Goal: Transaction & Acquisition: Purchase product/service

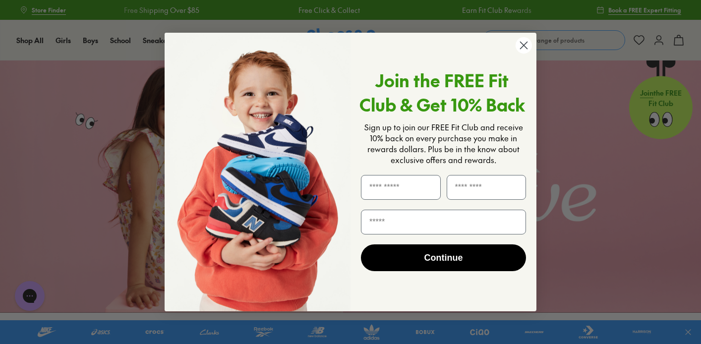
click at [522, 40] on circle "Close dialog" at bounding box center [524, 45] width 16 height 16
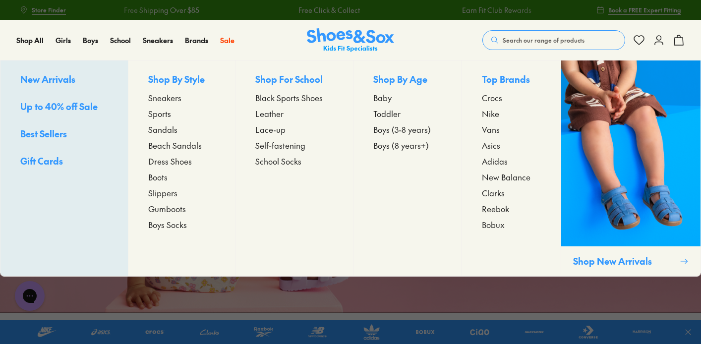
click at [169, 208] on span "Gumboots" at bounding box center [167, 209] width 38 height 12
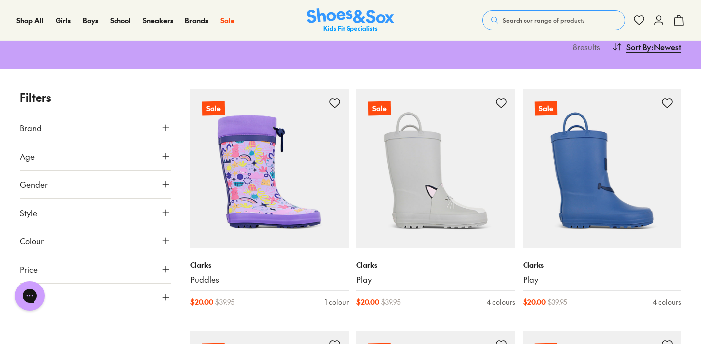
scroll to position [113, 0]
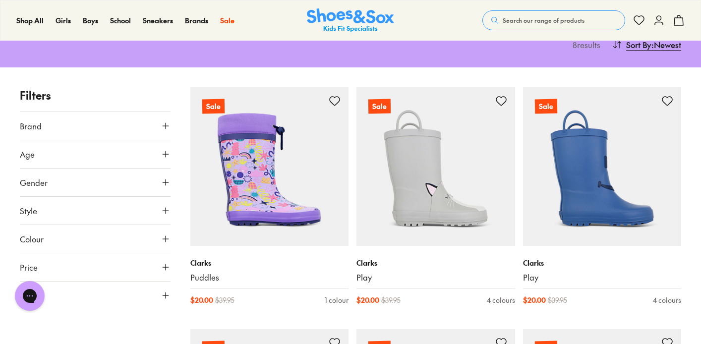
click at [49, 185] on button "Gender" at bounding box center [95, 183] width 151 height 28
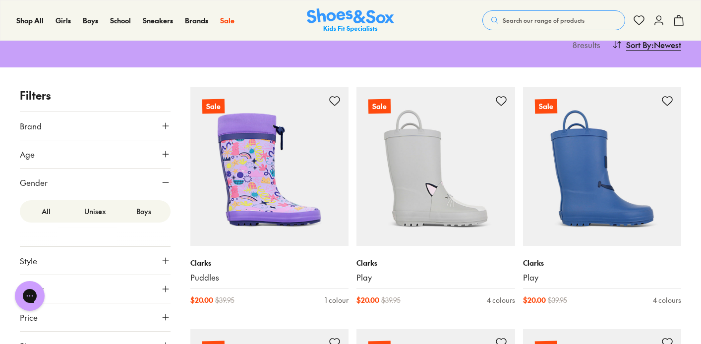
click at [146, 214] on label "Boys" at bounding box center [144, 211] width 49 height 18
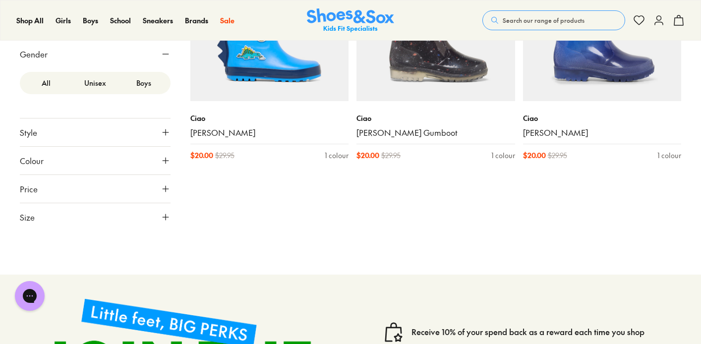
scroll to position [291, 0]
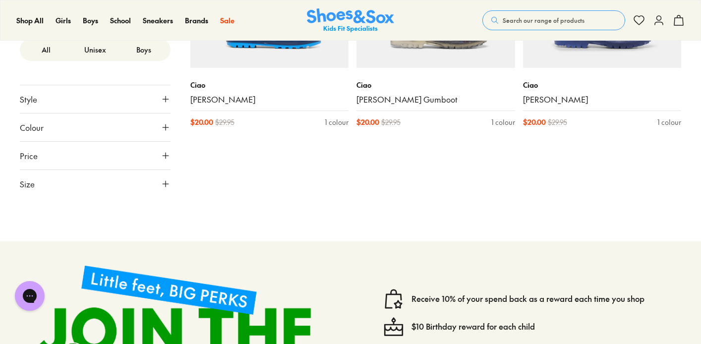
click at [38, 191] on button "Size" at bounding box center [95, 184] width 151 height 28
click at [28, 181] on span "Size" at bounding box center [27, 184] width 15 height 12
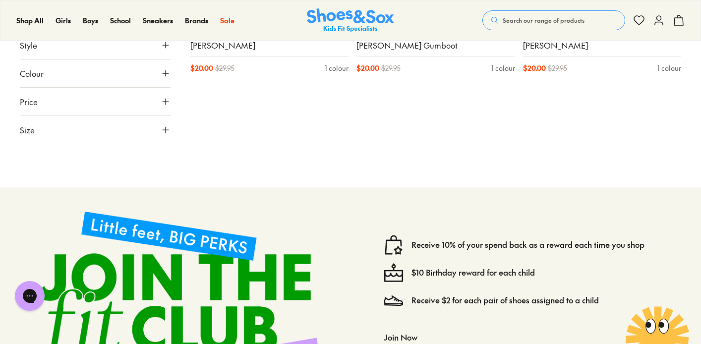
scroll to position [346, 0]
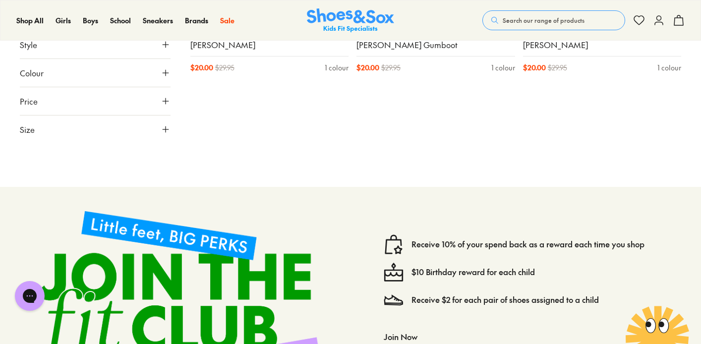
click at [24, 130] on span "Size" at bounding box center [27, 129] width 15 height 12
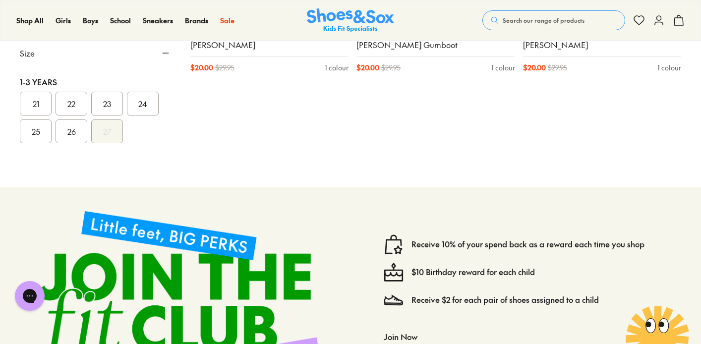
scroll to position [0, 0]
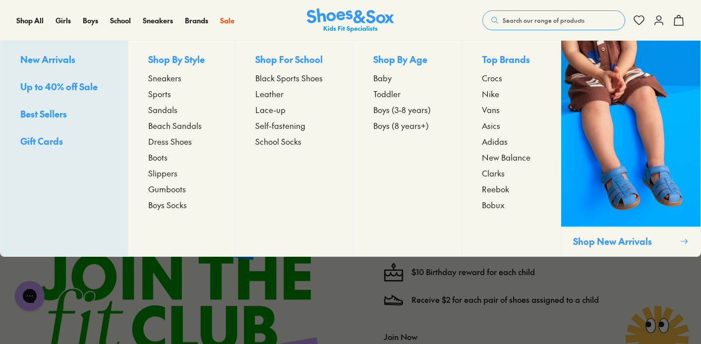
click at [160, 187] on span "Gumboots" at bounding box center [167, 189] width 38 height 12
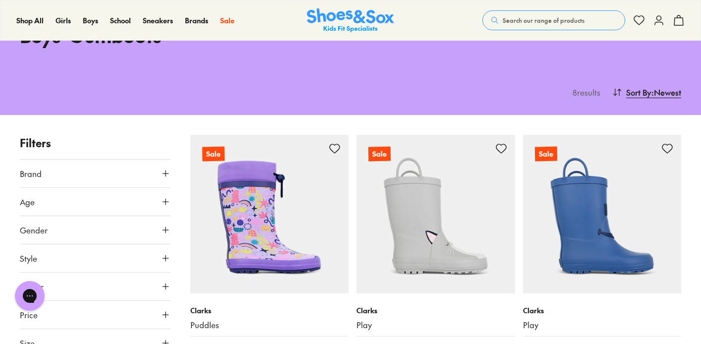
scroll to position [169, 0]
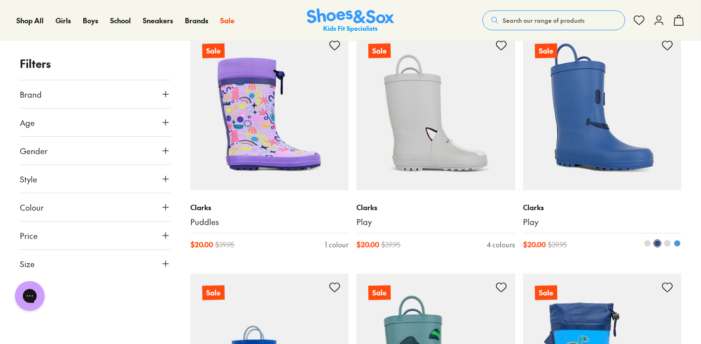
click at [605, 157] on img at bounding box center [602, 111] width 159 height 159
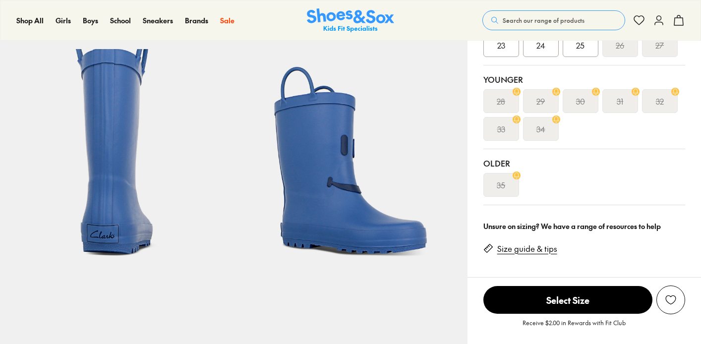
select select "*"
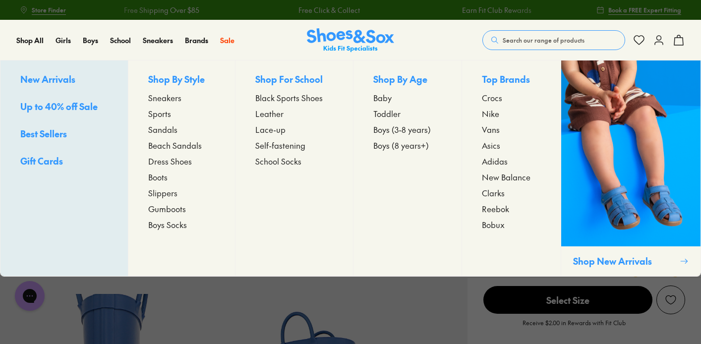
click at [160, 208] on span "Gumboots" at bounding box center [167, 209] width 38 height 12
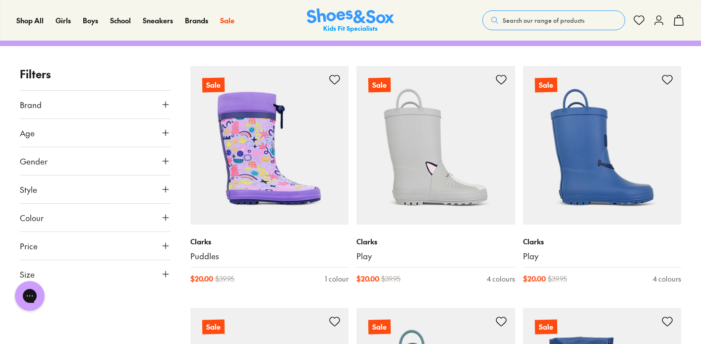
click at [78, 158] on button "Gender" at bounding box center [95, 161] width 151 height 28
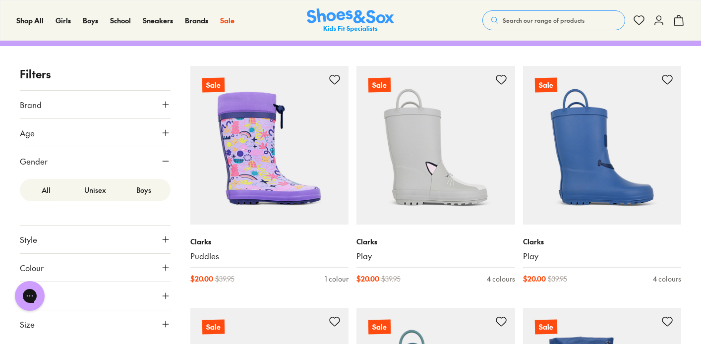
click at [91, 190] on label "Unisex" at bounding box center [95, 190] width 49 height 18
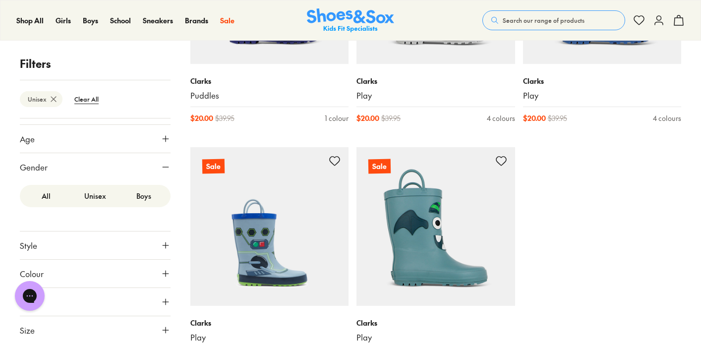
scroll to position [341, 0]
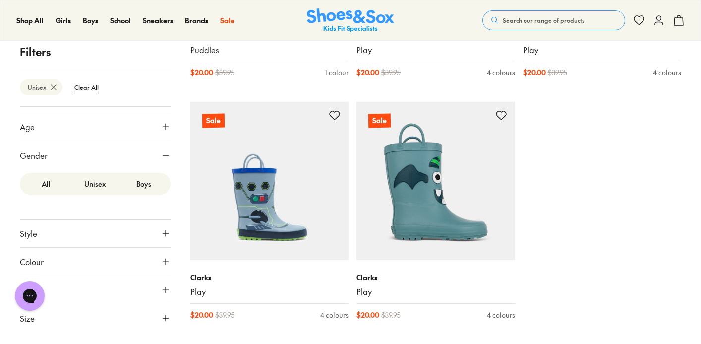
click at [38, 323] on button "Size" at bounding box center [95, 319] width 151 height 28
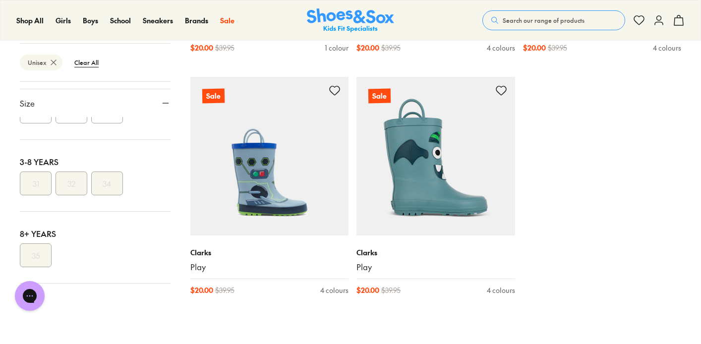
scroll to position [367, 0]
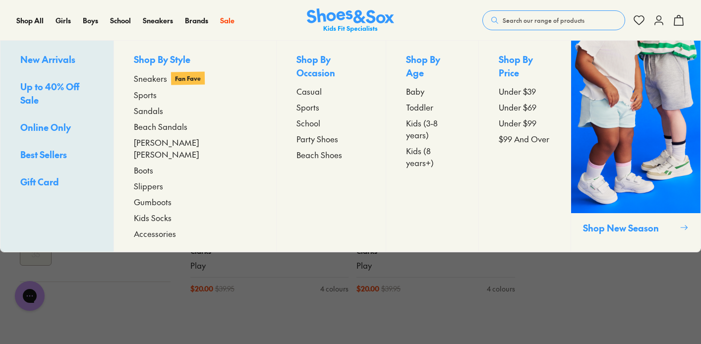
click at [161, 196] on span "Gumboots" at bounding box center [153, 202] width 38 height 12
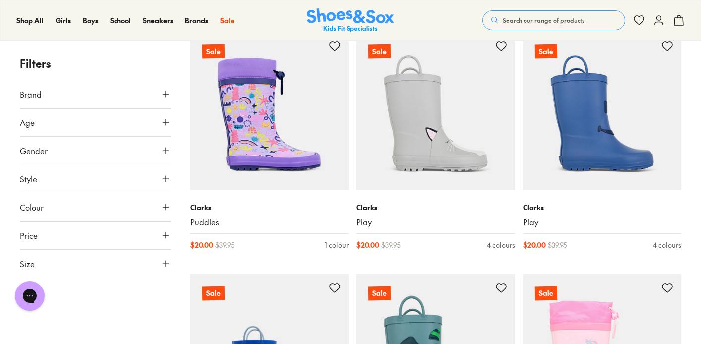
click at [43, 262] on button "Size" at bounding box center [95, 264] width 151 height 28
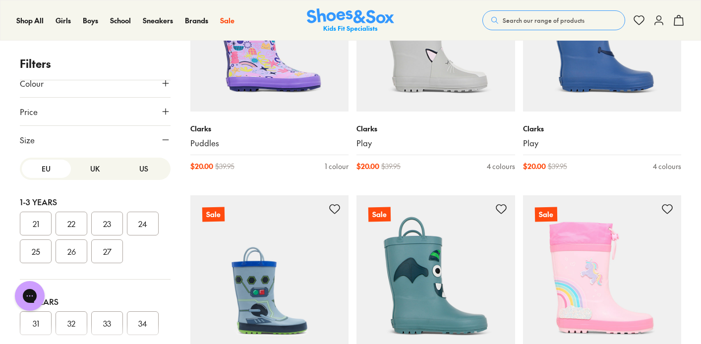
click at [91, 172] on button "UK" at bounding box center [95, 169] width 49 height 18
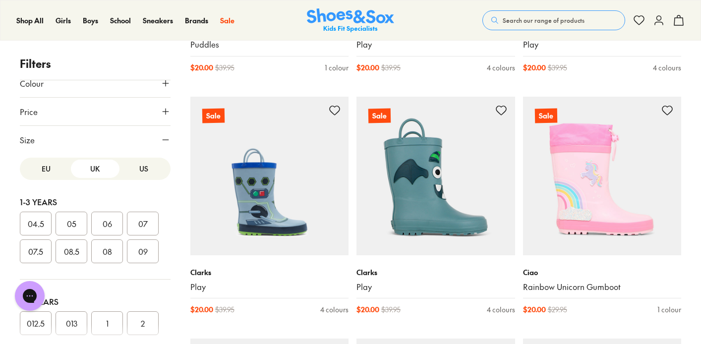
click at [132, 169] on button "US" at bounding box center [144, 169] width 49 height 18
